Goal: Task Accomplishment & Management: Use online tool/utility

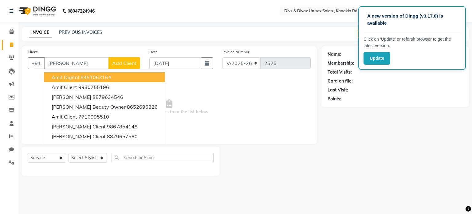
select select "7588"
select select "service"
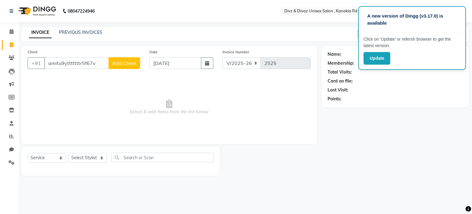
click at [76, 65] on input "amitu9ytttttttr5f67v" at bounding box center [76, 63] width 65 height 12
type input "amitu9ytttttttr5f67v"
click at [374, 56] on button "Update" at bounding box center [377, 58] width 27 height 13
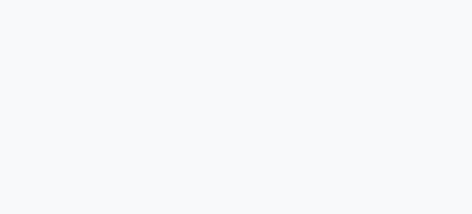
select select "7588"
select select "service"
